Goal: Transaction & Acquisition: Purchase product/service

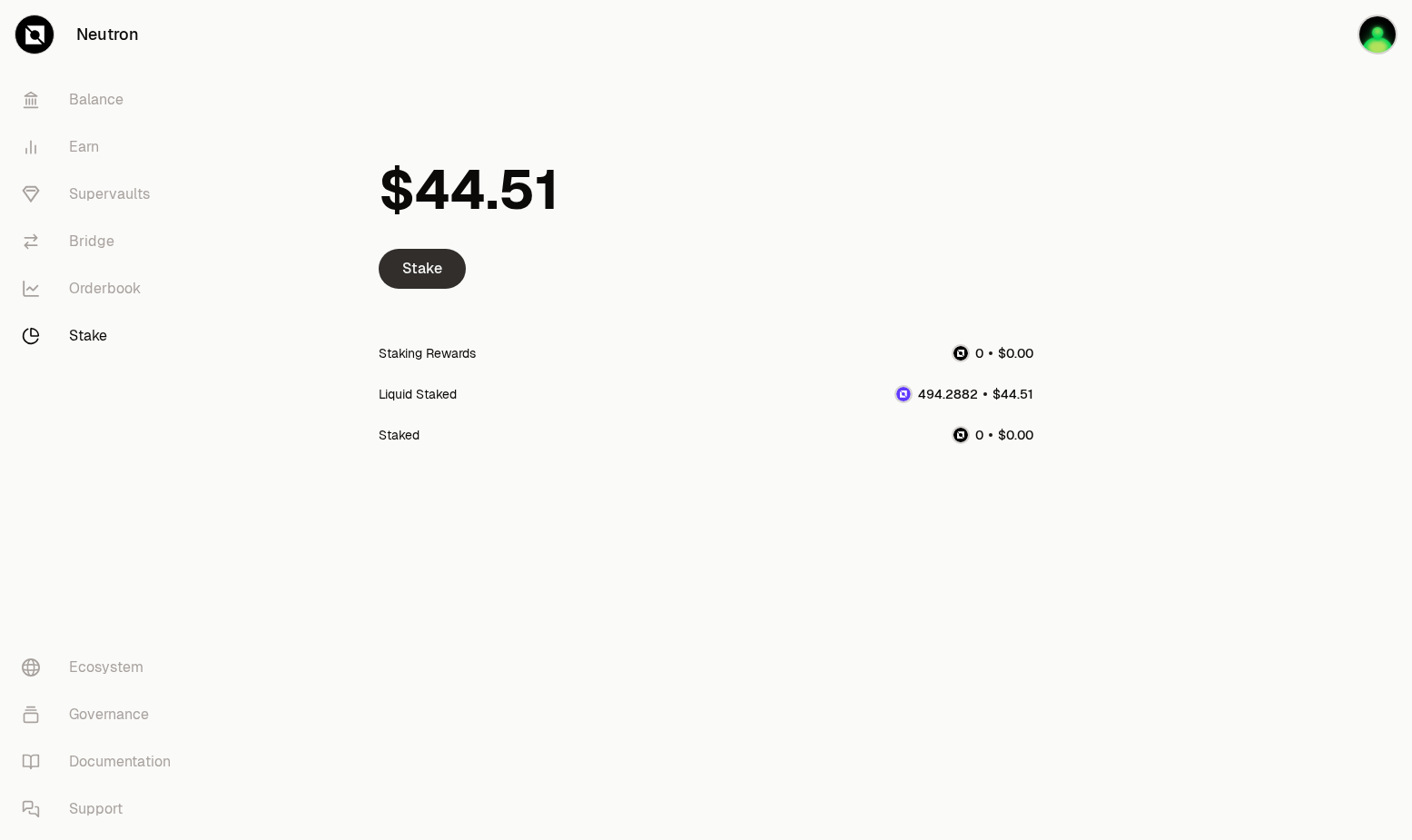
click at [445, 250] on link "Stake" at bounding box center [422, 268] width 87 height 40
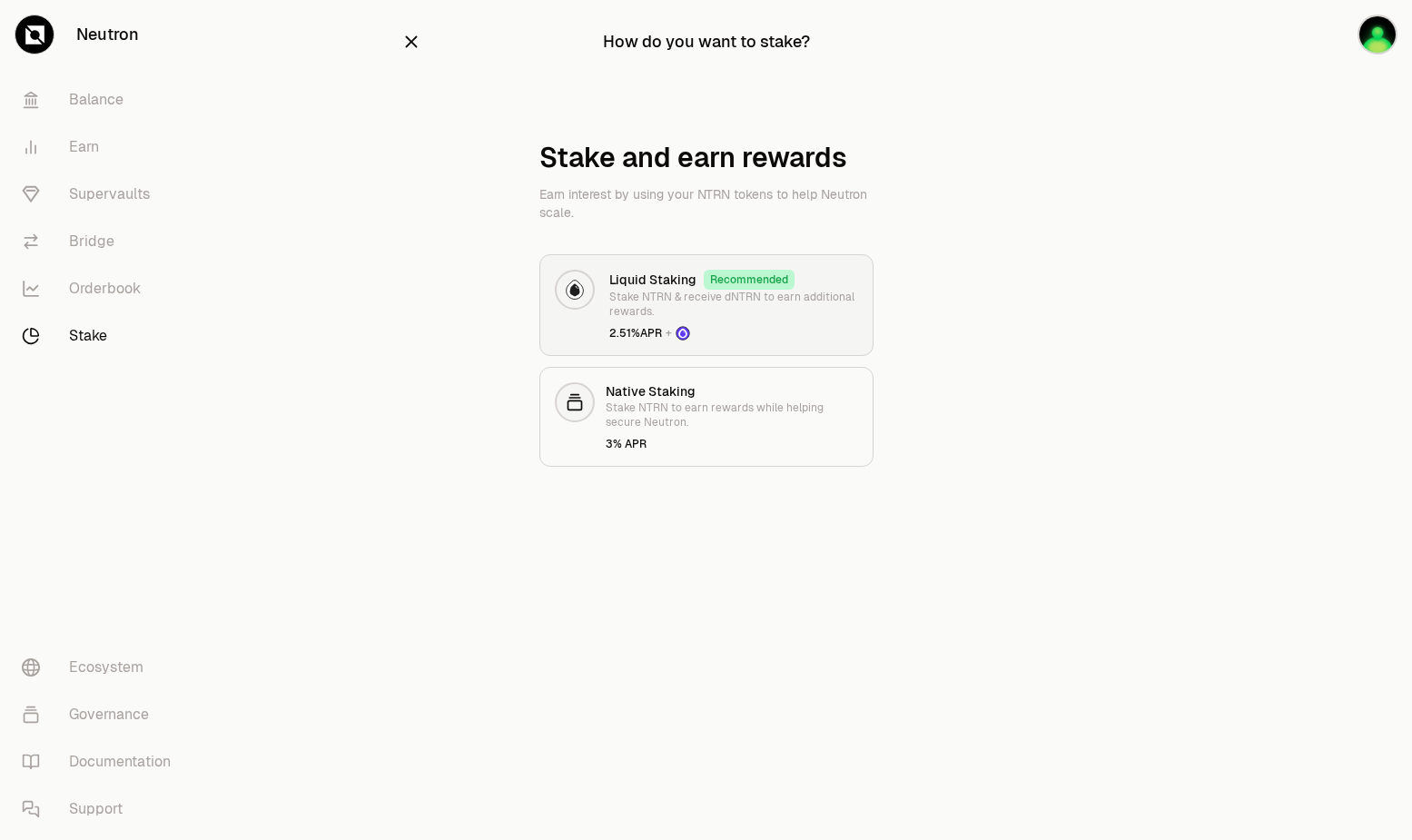
click at [669, 265] on link "Liquid Staking Recommended Stake NTRN & receive dNTRN to earn additional reward…" at bounding box center [706, 305] width 334 height 102
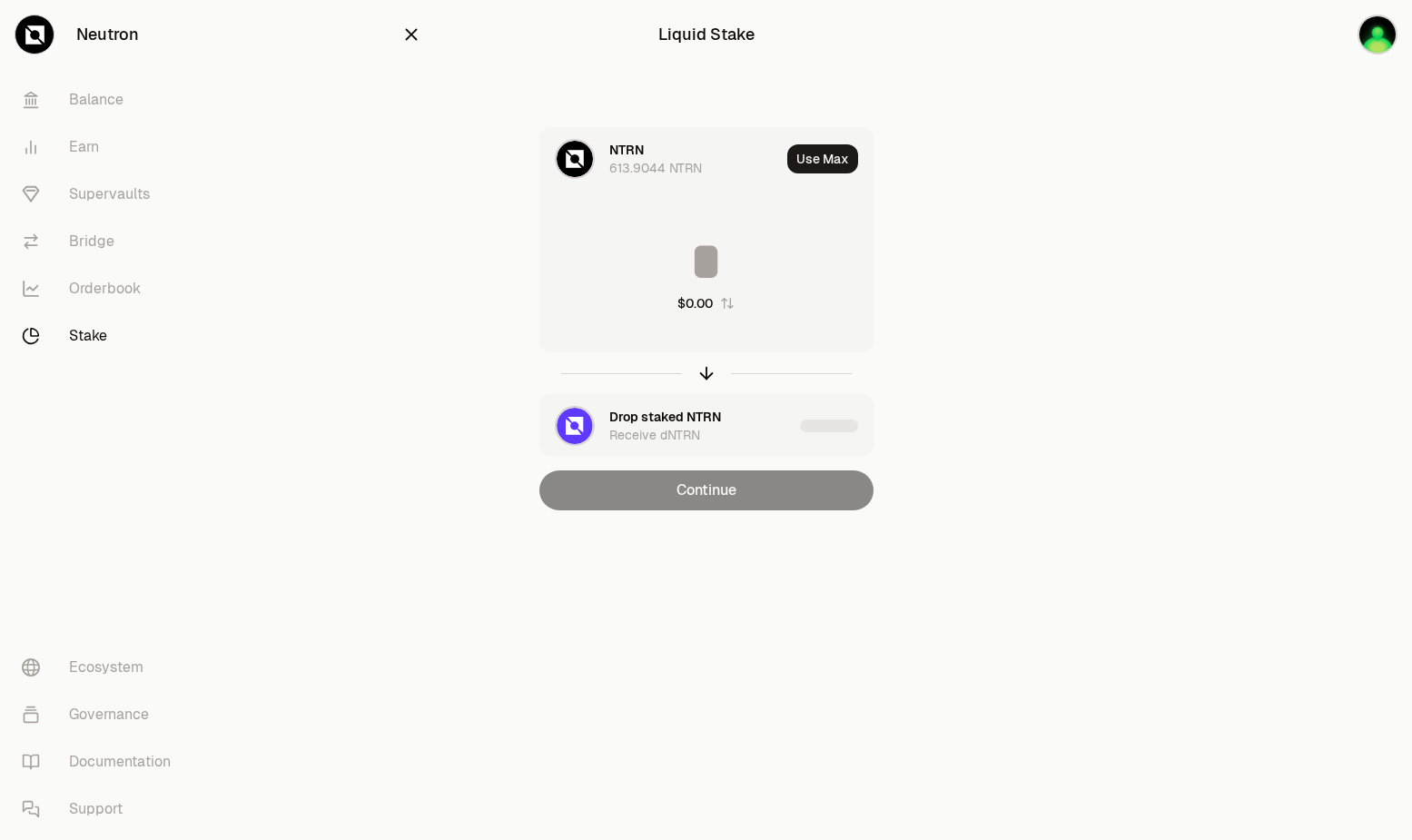
click at [405, 36] on icon "button" at bounding box center [411, 34] width 20 height 20
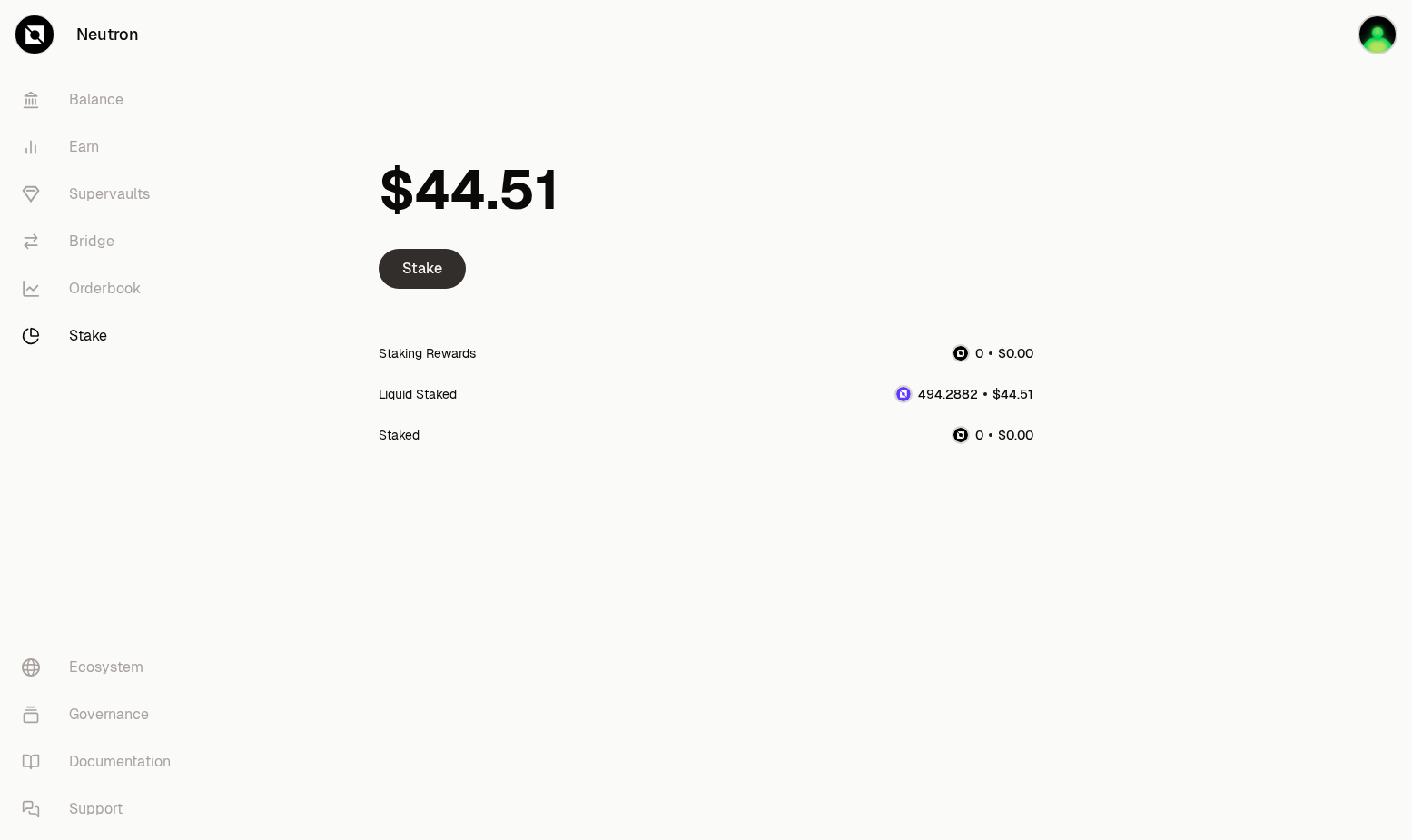
click at [413, 271] on link "Stake" at bounding box center [422, 268] width 87 height 40
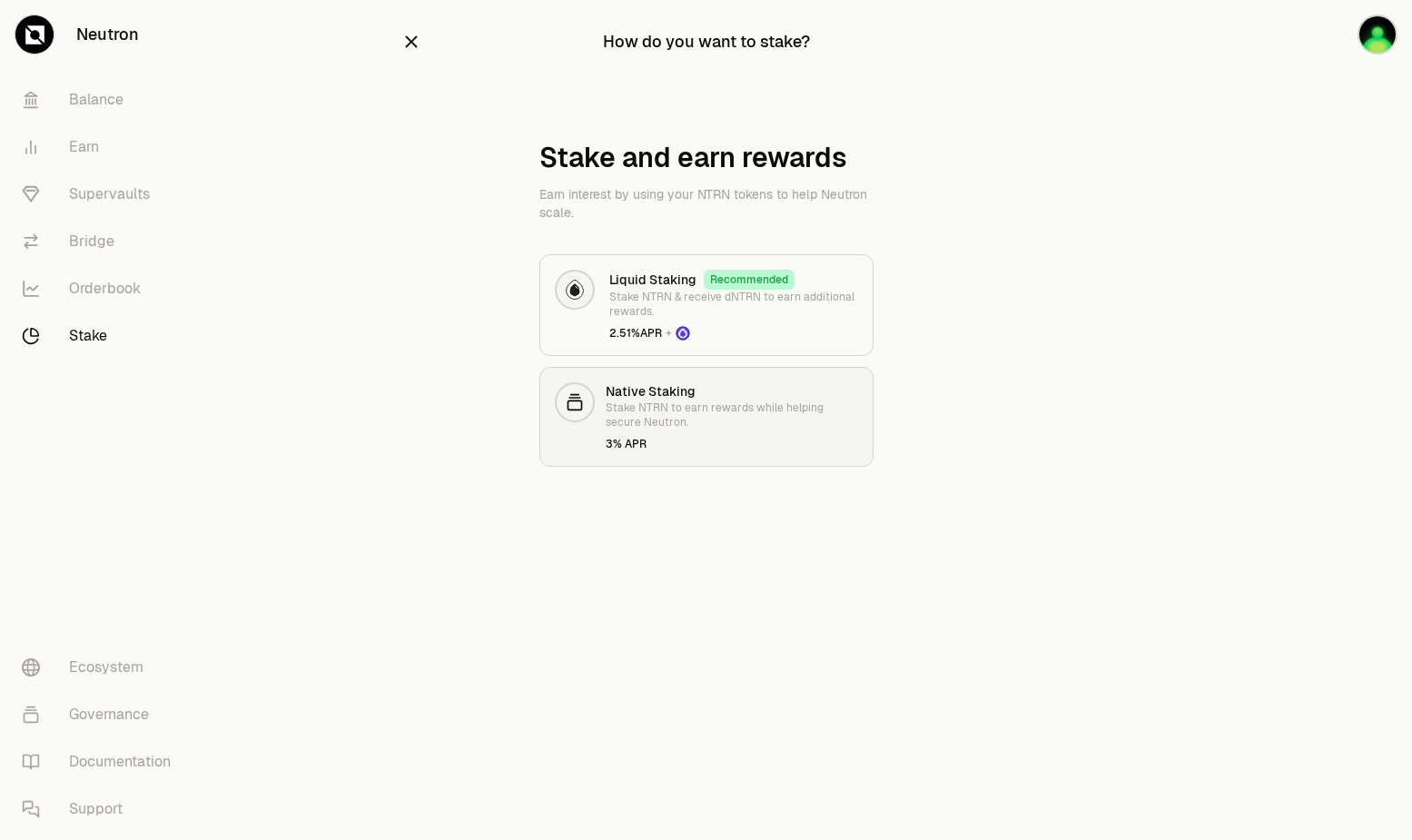
click at [607, 422] on p "Stake NTRN to earn rewards while helping secure Neutron." at bounding box center [732, 414] width 253 height 29
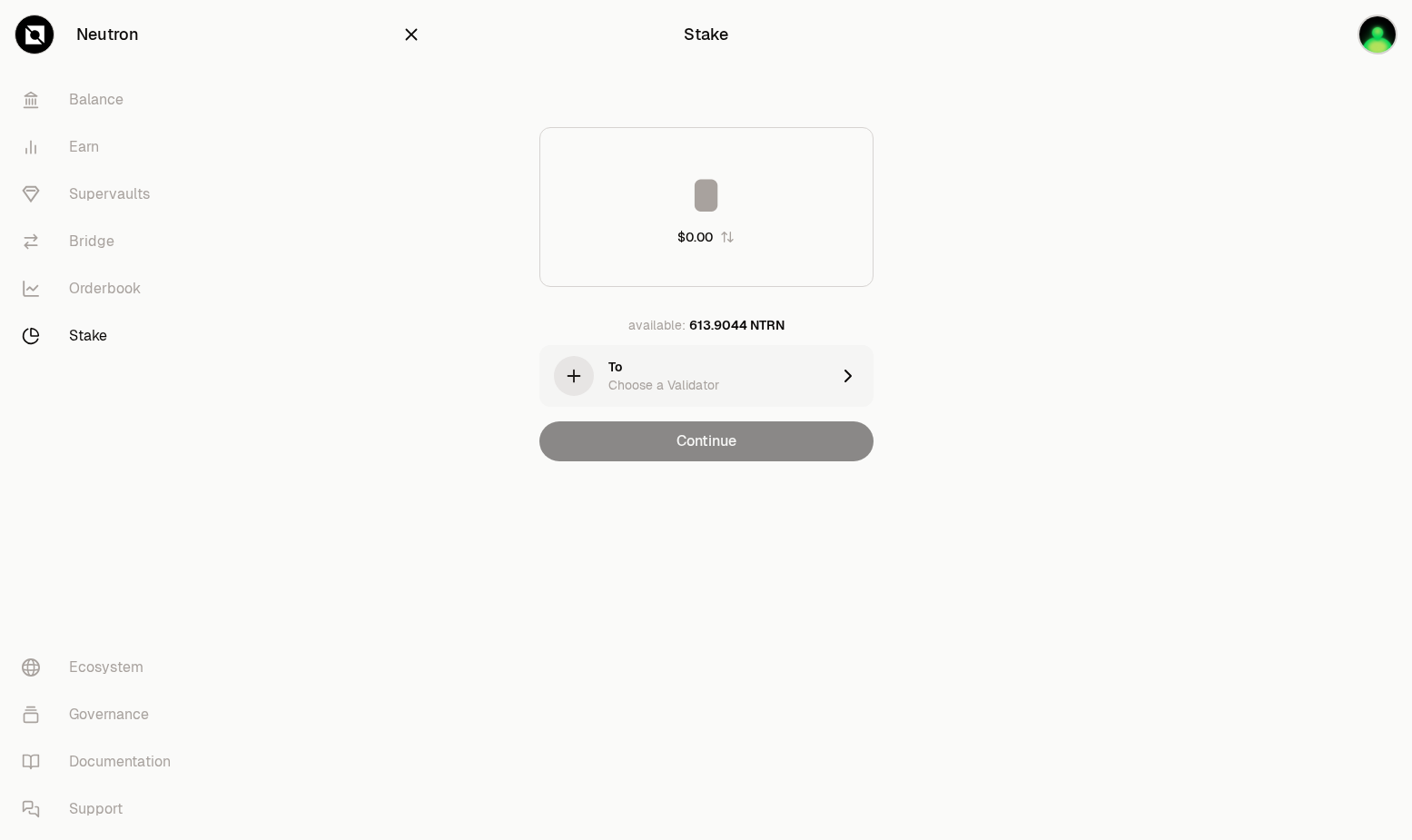
click at [683, 209] on input at bounding box center [706, 196] width 332 height 54
type input "***"
click at [679, 366] on div "To Choose a Validator" at bounding box center [719, 375] width 222 height 36
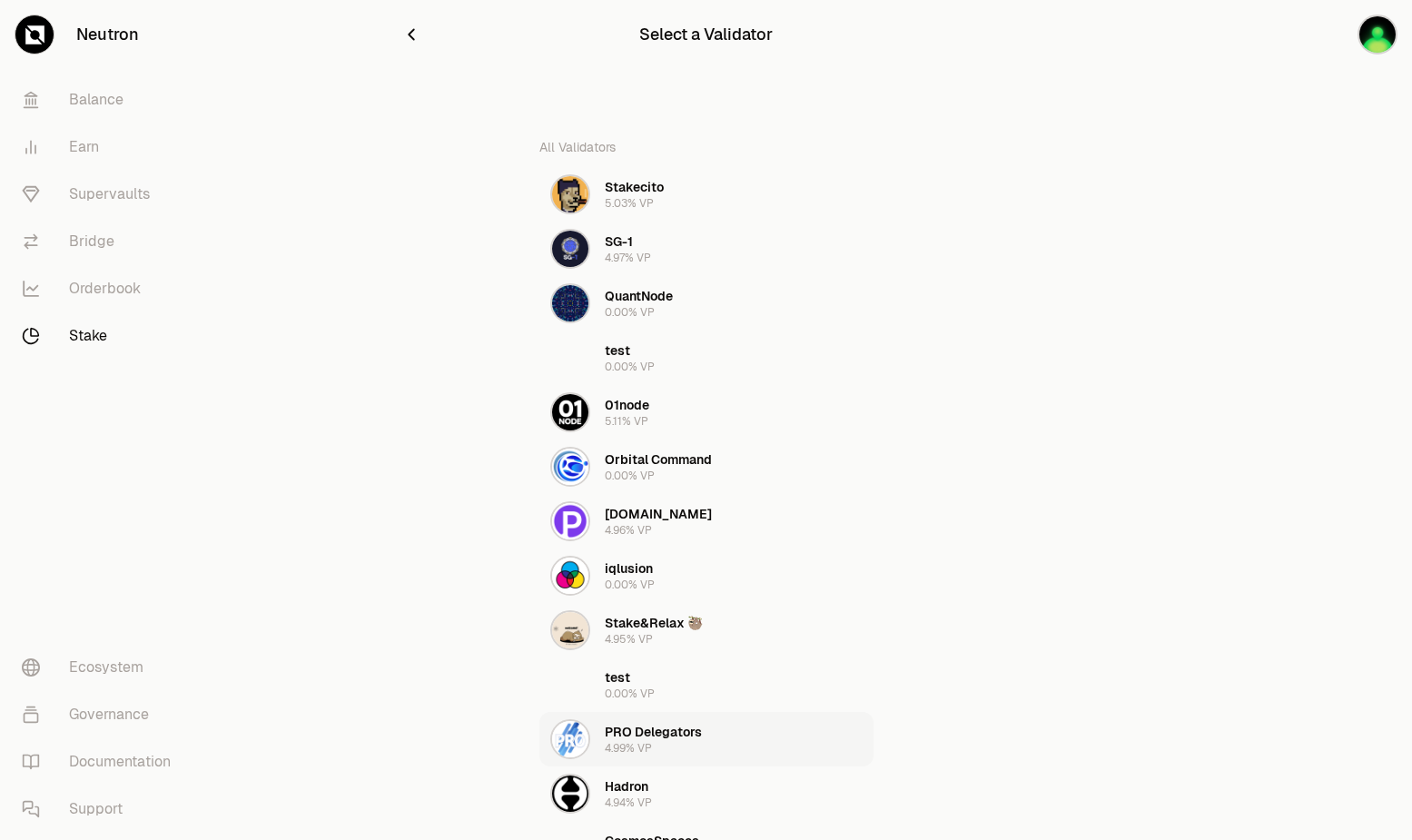
click at [631, 757] on div "PRO Delegators 4.99% VP" at bounding box center [626, 739] width 152 height 40
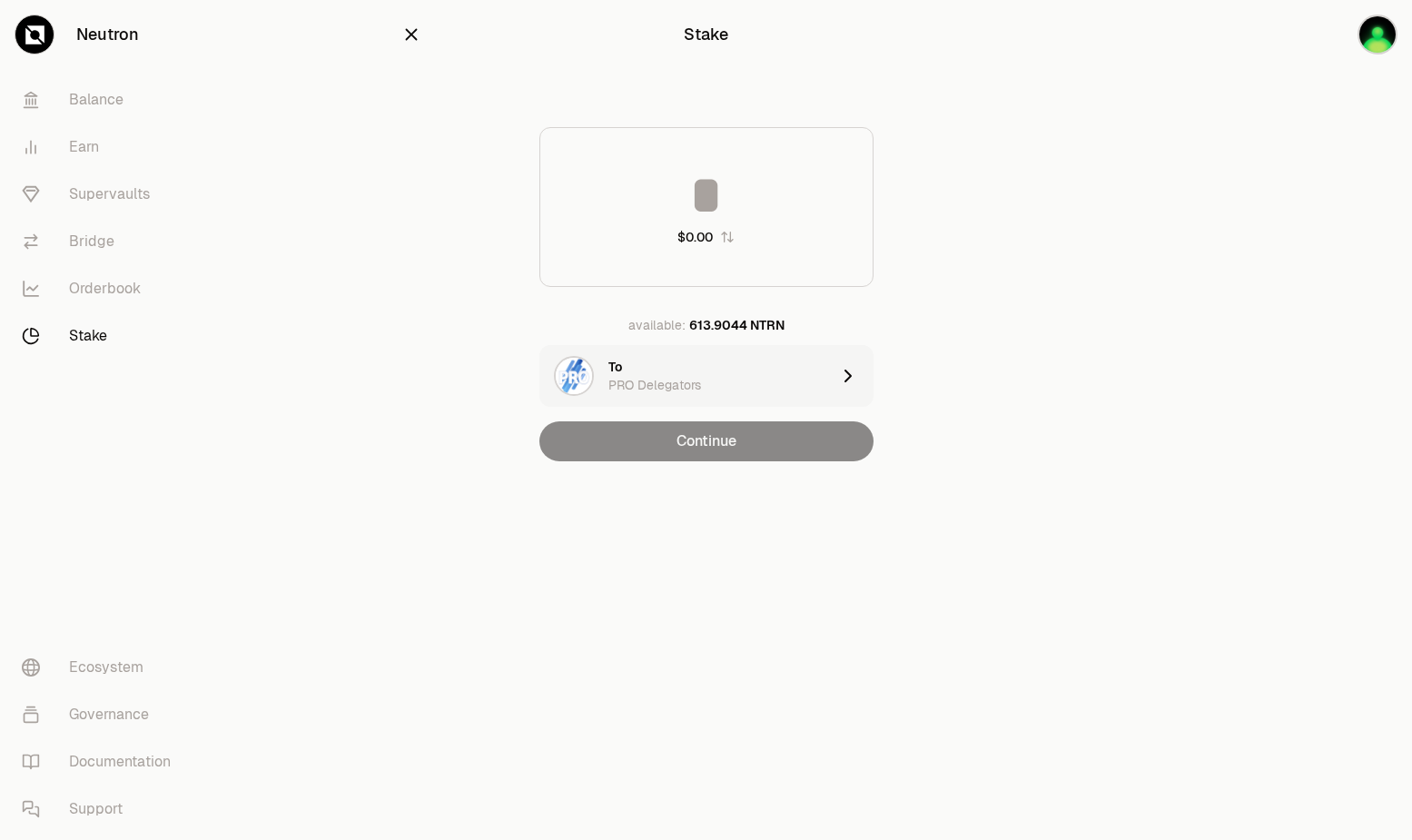
click at [693, 209] on input at bounding box center [706, 196] width 332 height 54
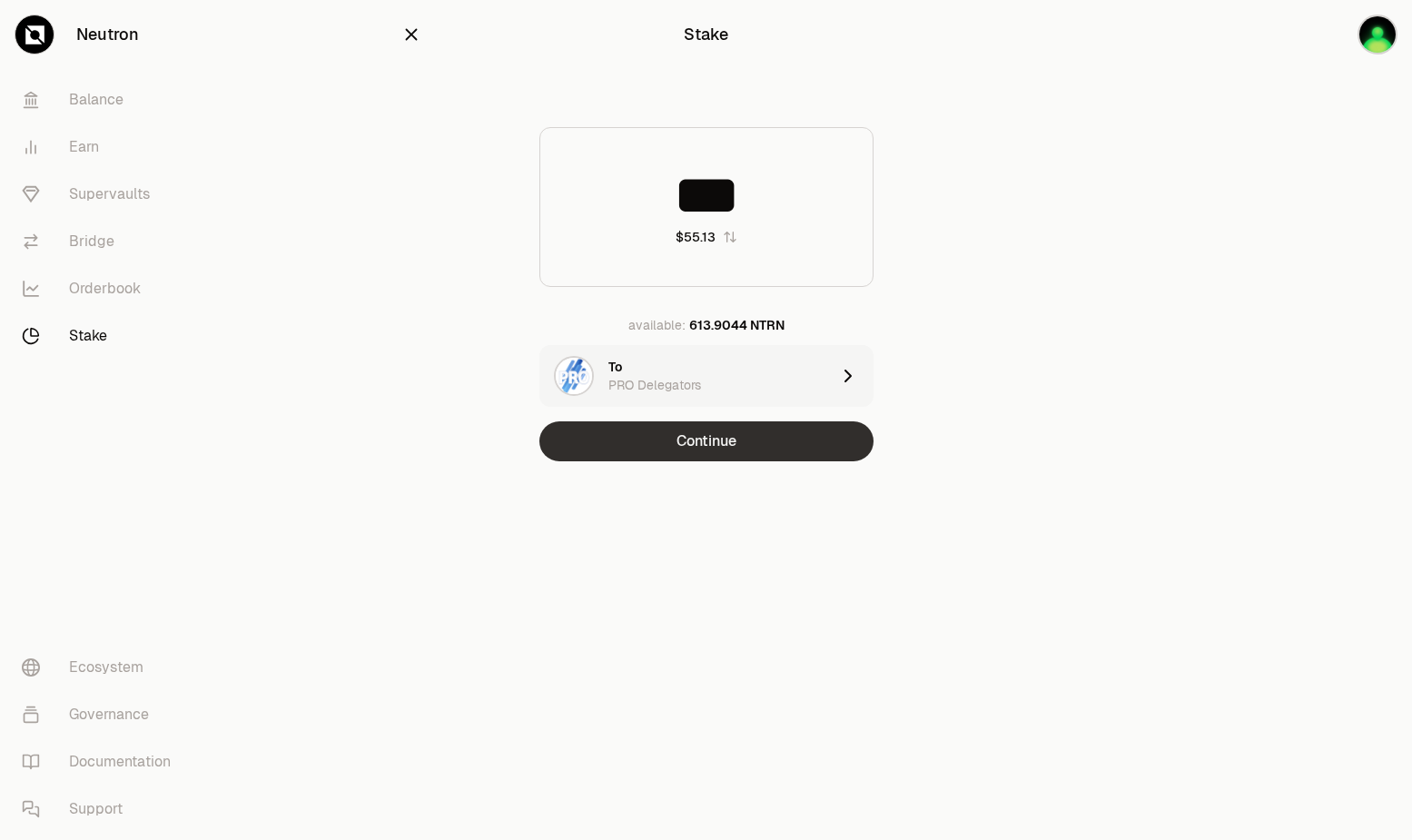
type input "***"
click at [702, 442] on button "Continue" at bounding box center [706, 441] width 334 height 40
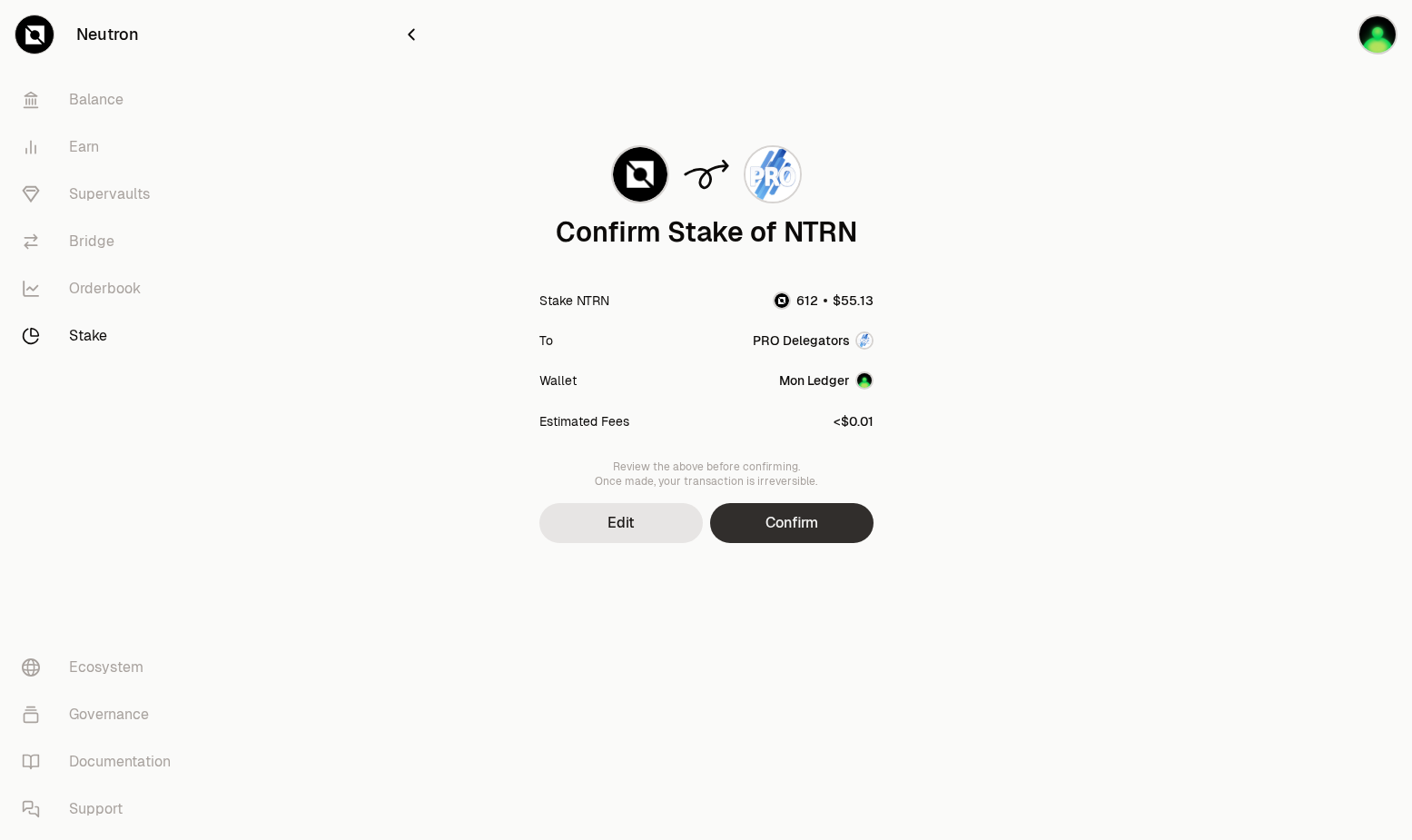
click at [813, 513] on button "Confirm" at bounding box center [792, 523] width 164 height 40
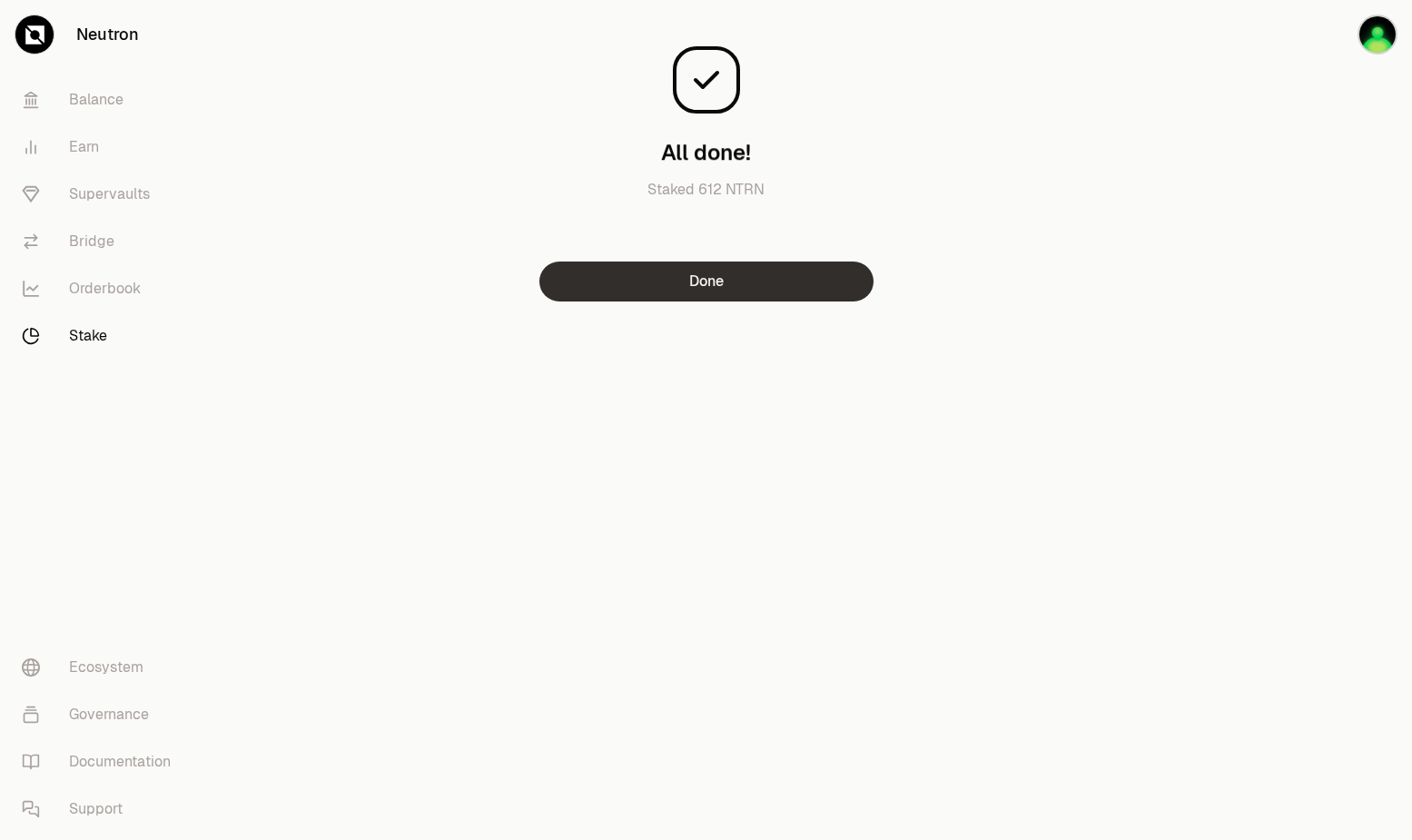
click at [724, 270] on button "Done" at bounding box center [706, 282] width 334 height 40
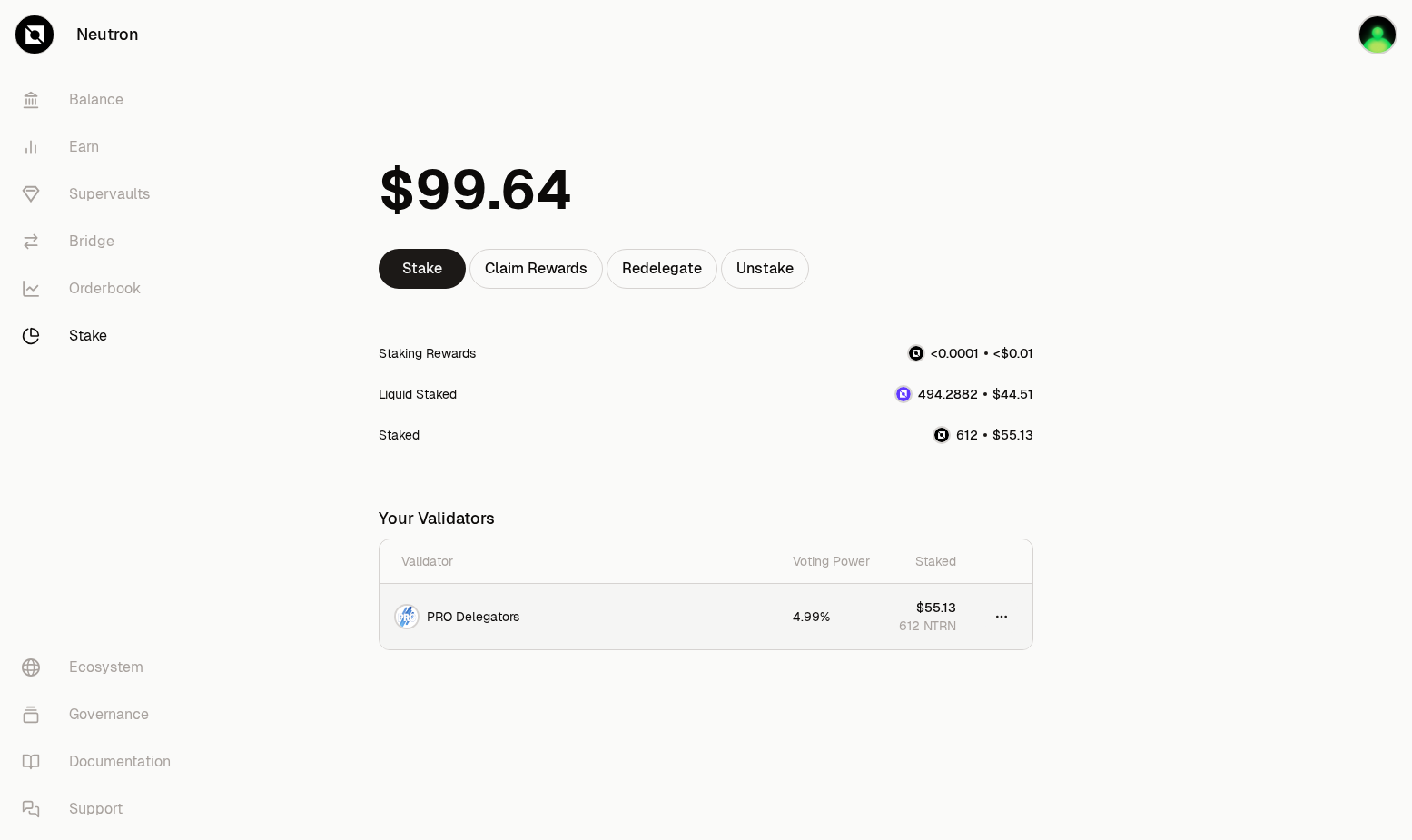
click at [1004, 614] on html "Neutron Balance Earn Supervaults Bridge Orderbook Stake Ecosystem Governance Do…" at bounding box center [706, 420] width 1412 height 840
click at [1050, 711] on html "Neutron Balance Earn Supervaults Bridge Orderbook Stake Ecosystem Governance Do…" at bounding box center [706, 420] width 1412 height 840
